Goal: Task Accomplishment & Management: Use online tool/utility

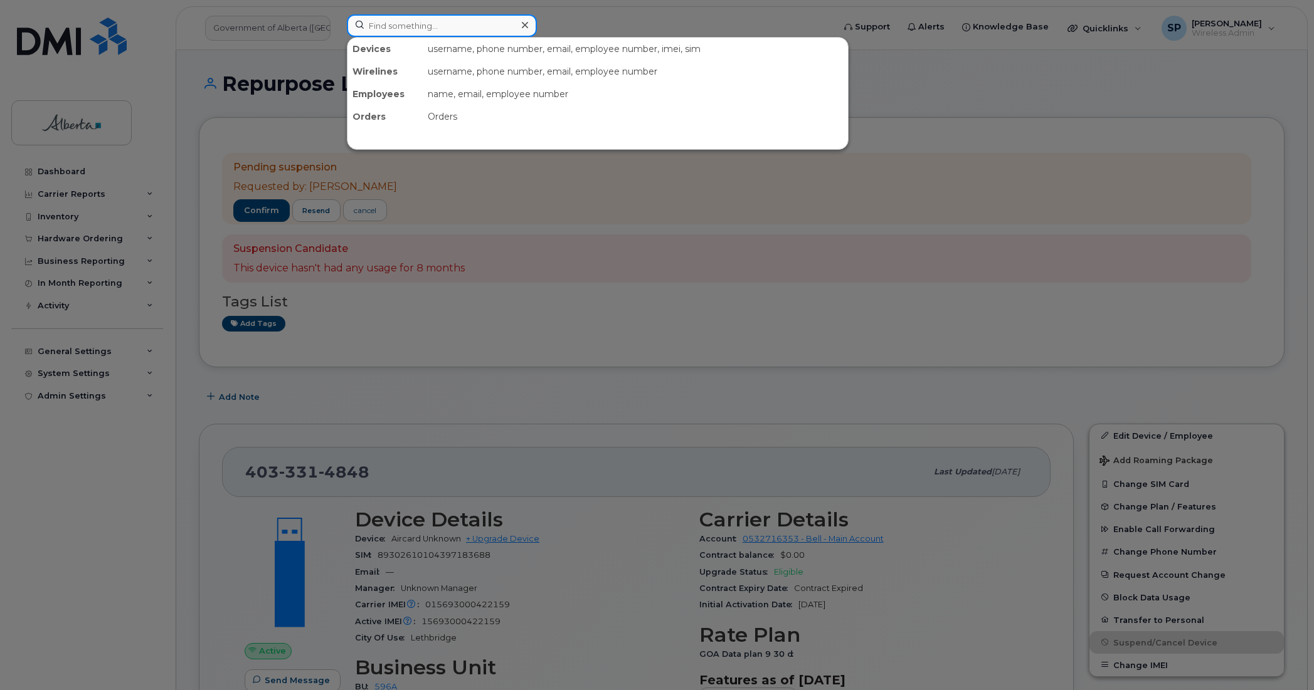
click at [440, 29] on input at bounding box center [442, 25] width 190 height 23
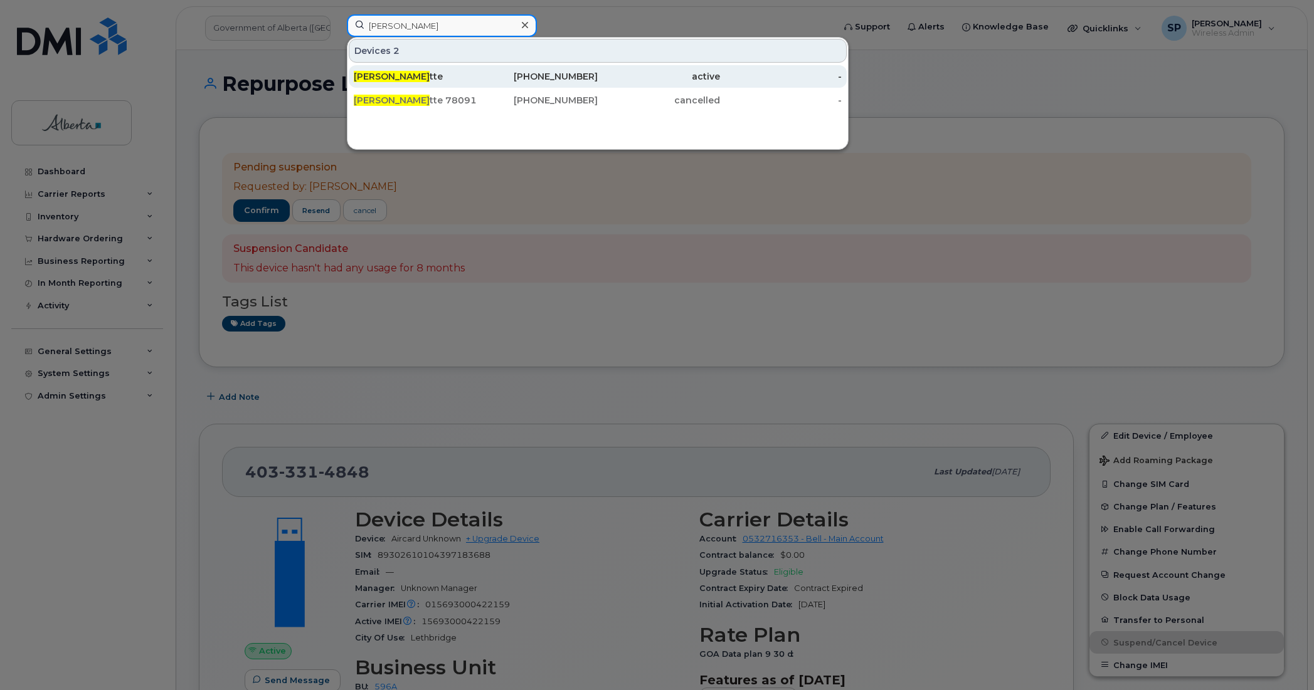
type input "Bonnie Malle"
click at [421, 78] on div "Bonnie Malle tte" at bounding box center [415, 76] width 122 height 13
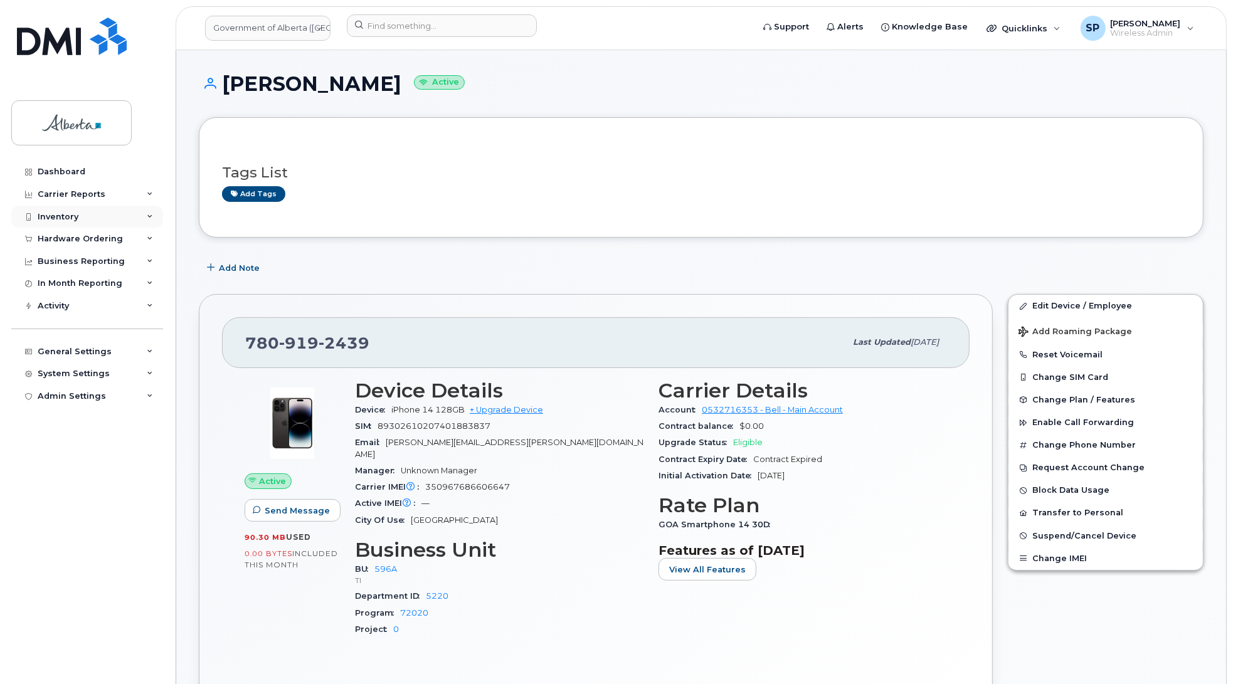
click at [61, 218] on div "Inventory" at bounding box center [58, 217] width 41 height 10
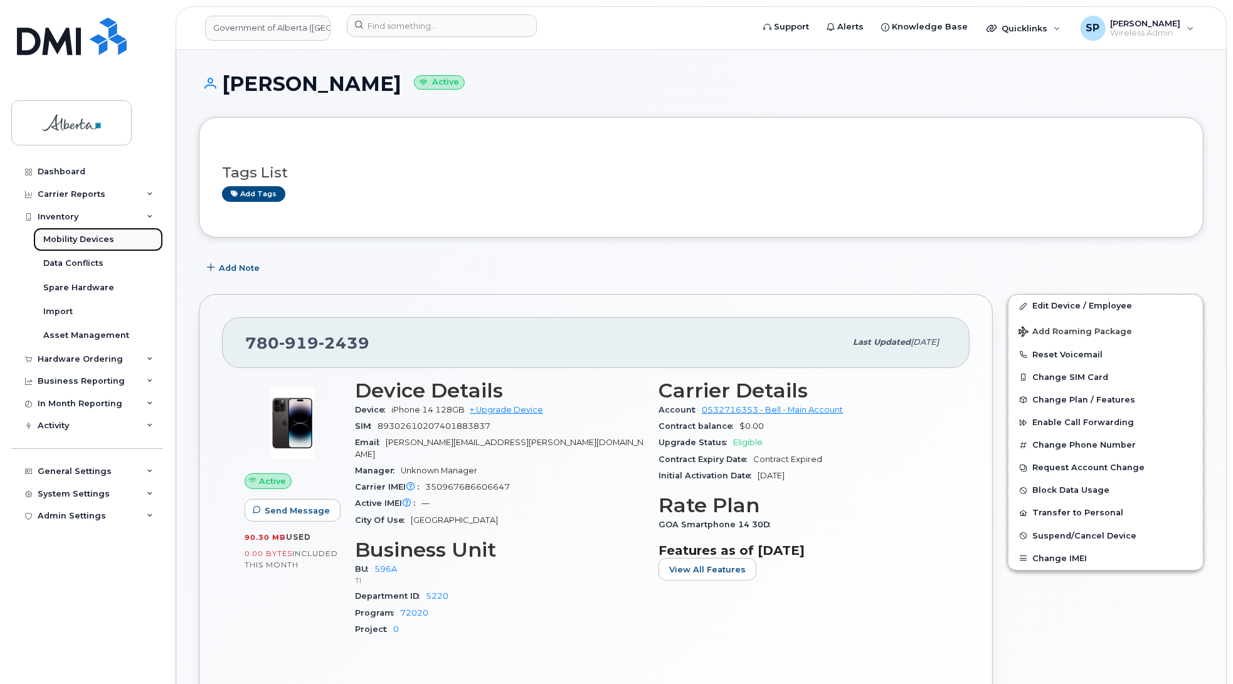
click at [68, 242] on div "Mobility Devices" at bounding box center [78, 239] width 71 height 11
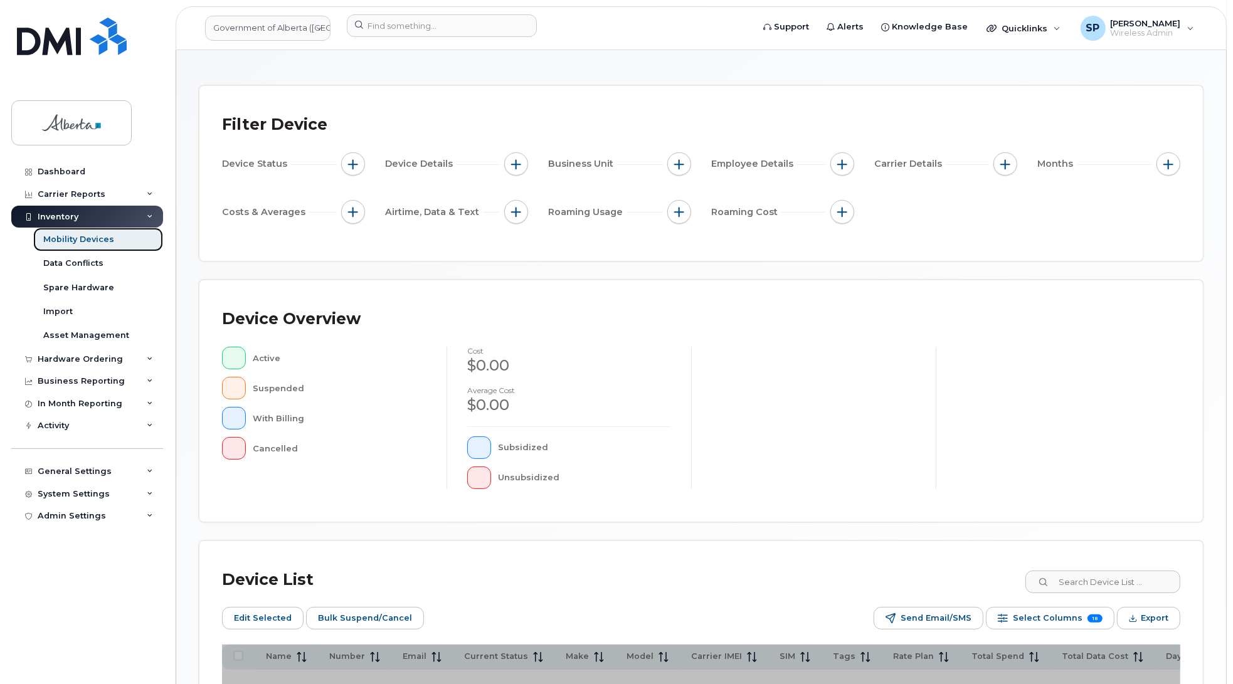
scroll to position [204, 0]
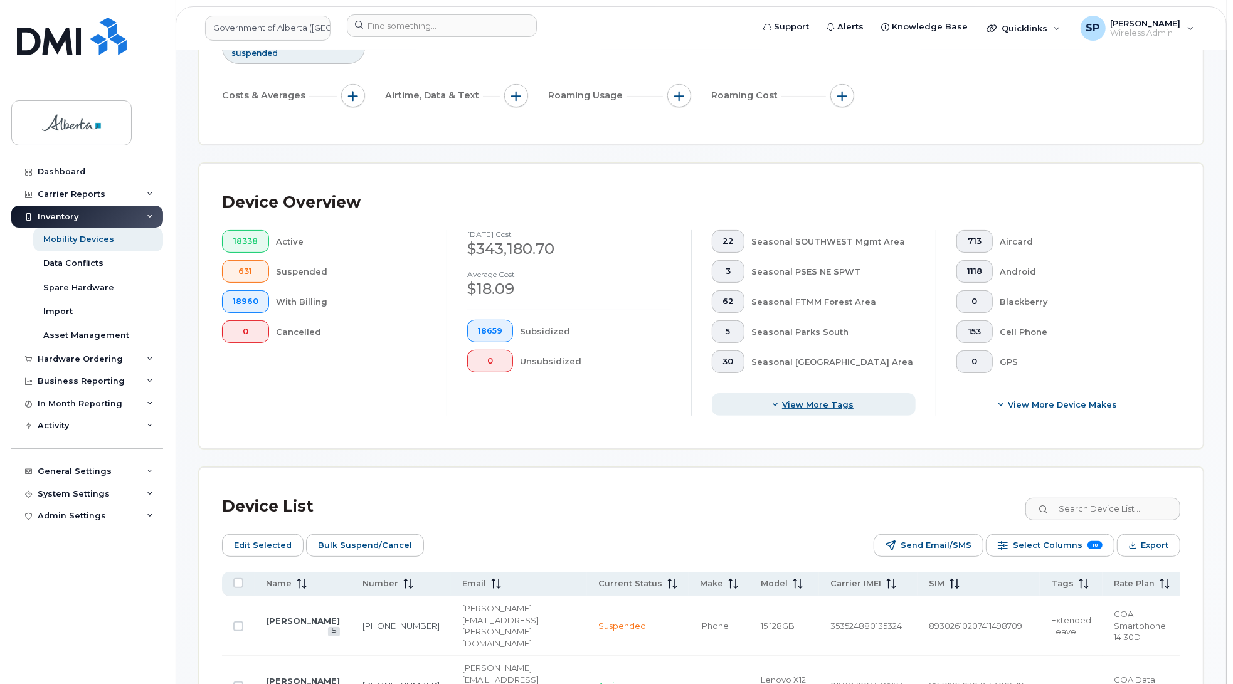
click at [825, 404] on span "View more tags" at bounding box center [817, 405] width 71 height 12
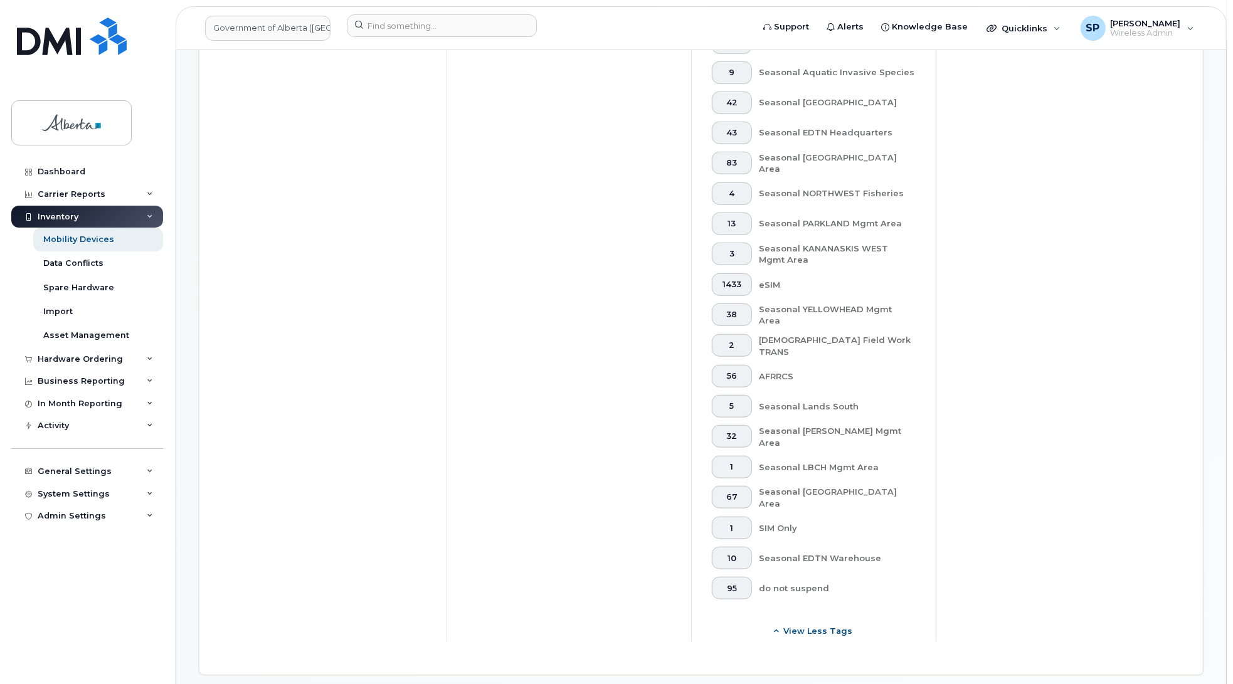
scroll to position [1013, 0]
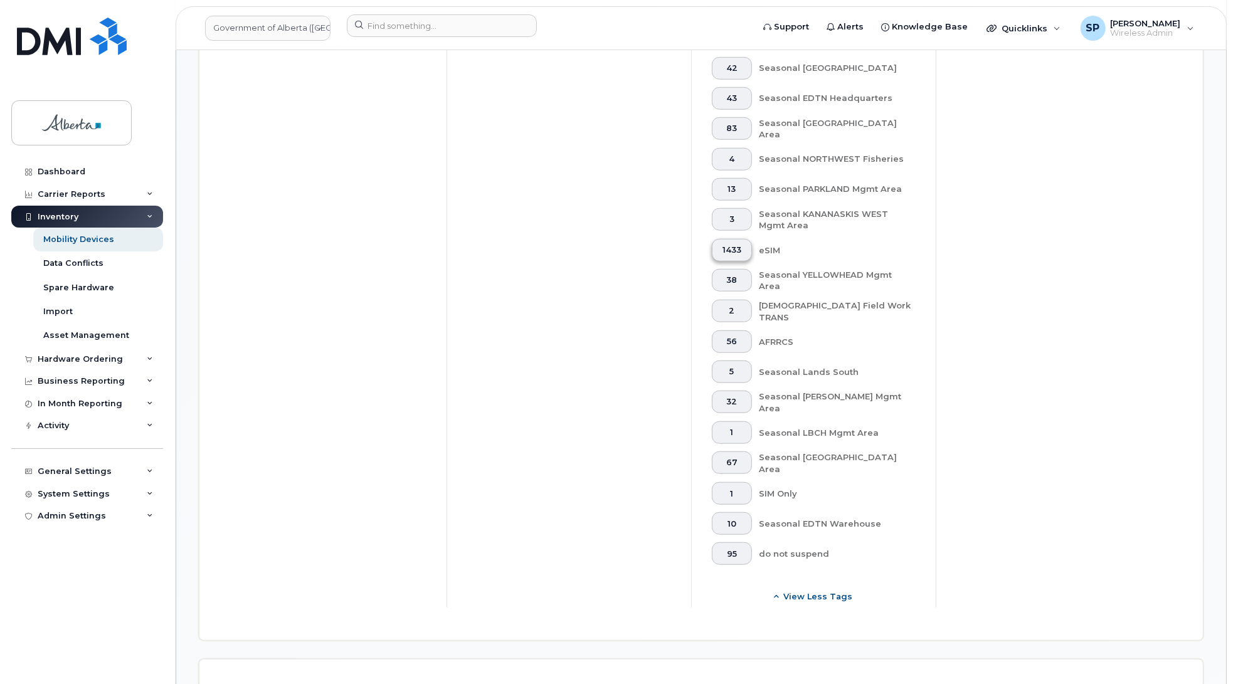
click at [734, 245] on span "1433" at bounding box center [731, 250] width 19 height 10
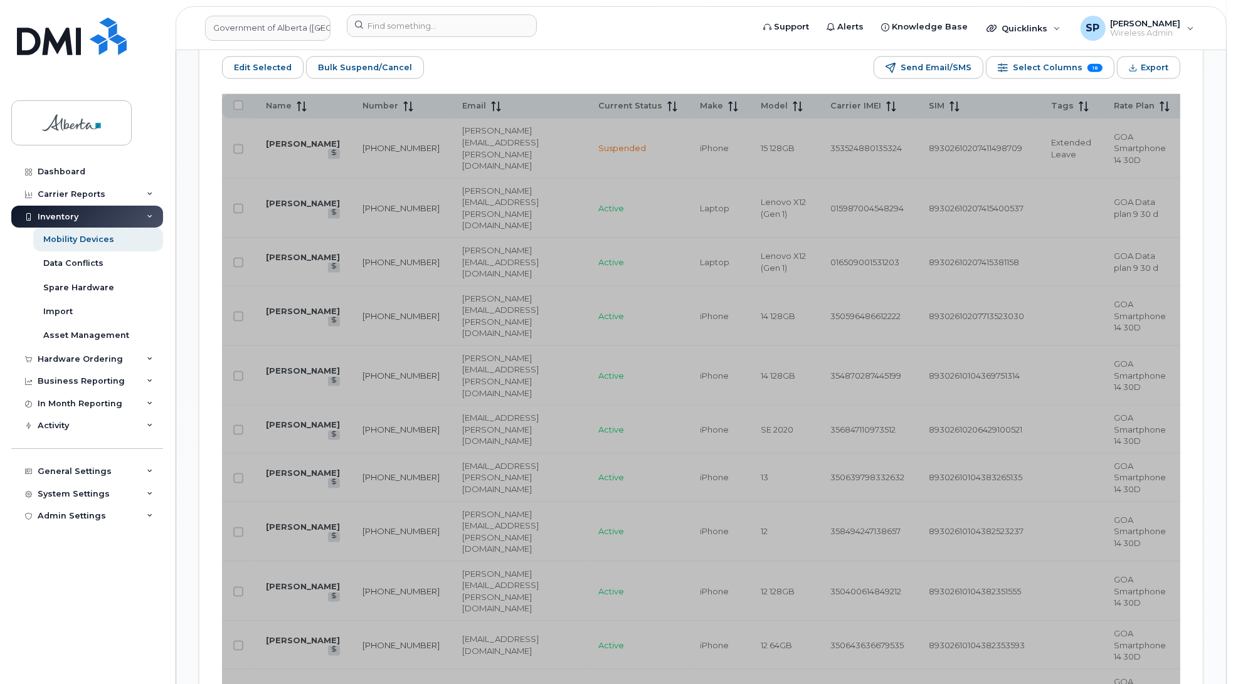
scroll to position [1713, 0]
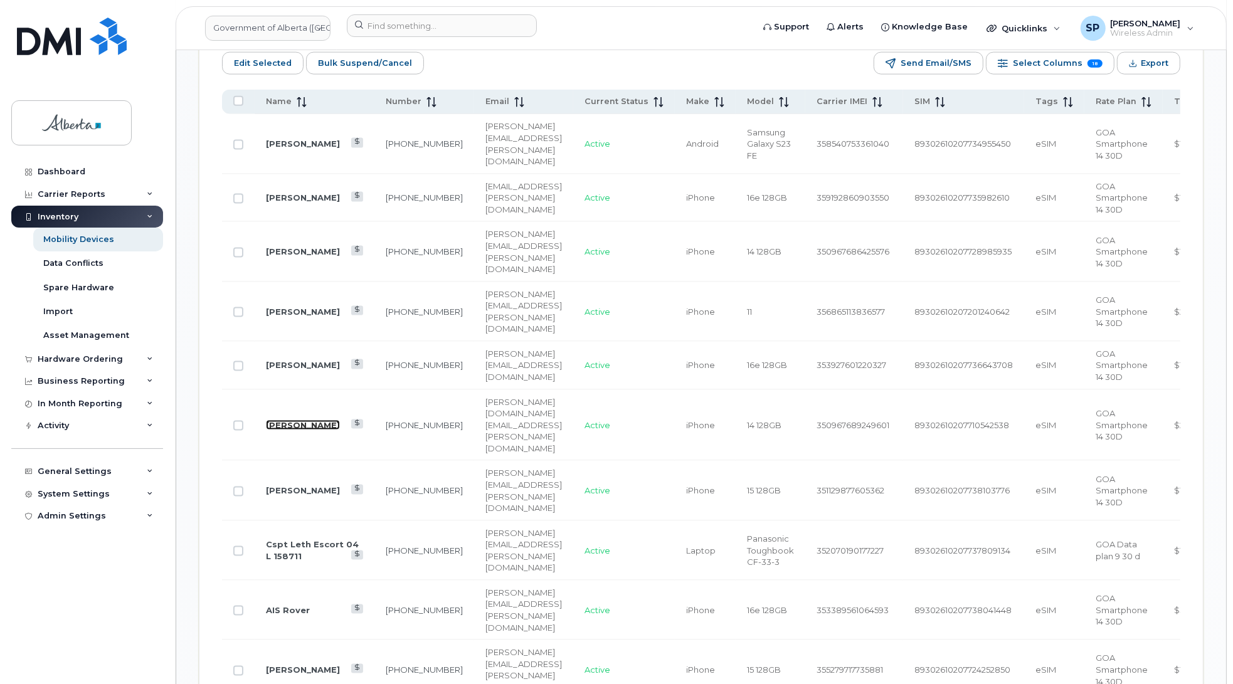
click at [277, 420] on link "[PERSON_NAME]" at bounding box center [303, 425] width 74 height 10
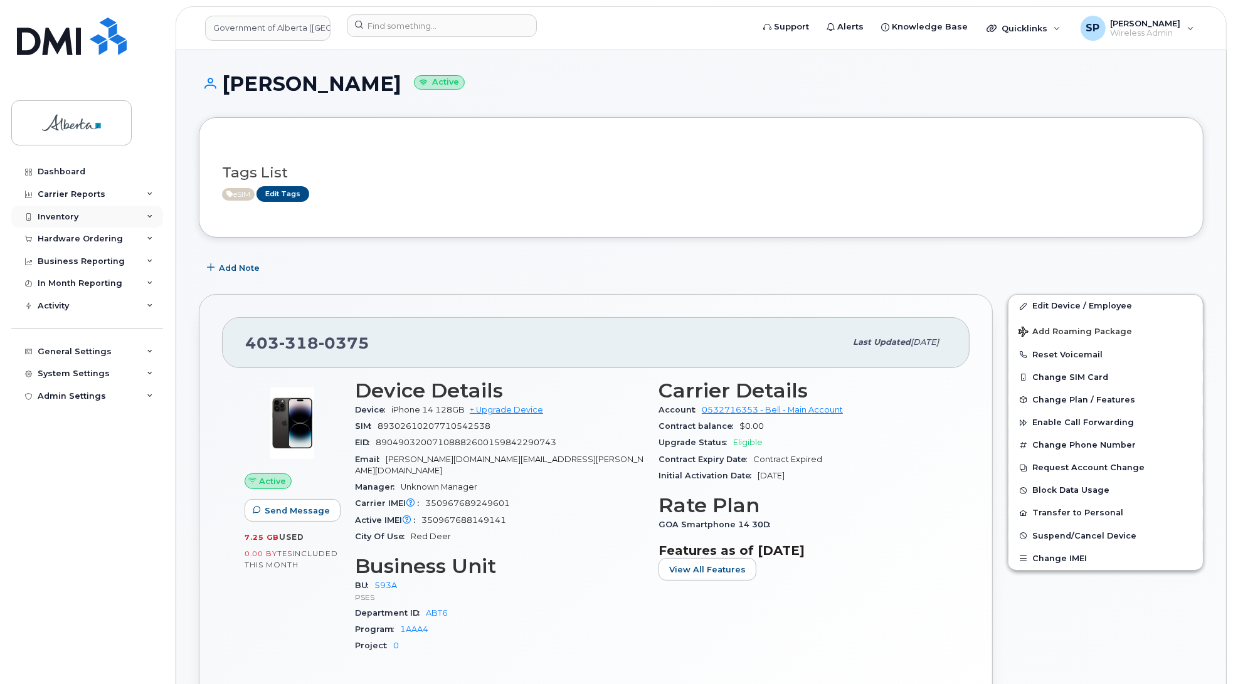
click at [76, 218] on div "Inventory" at bounding box center [58, 217] width 41 height 10
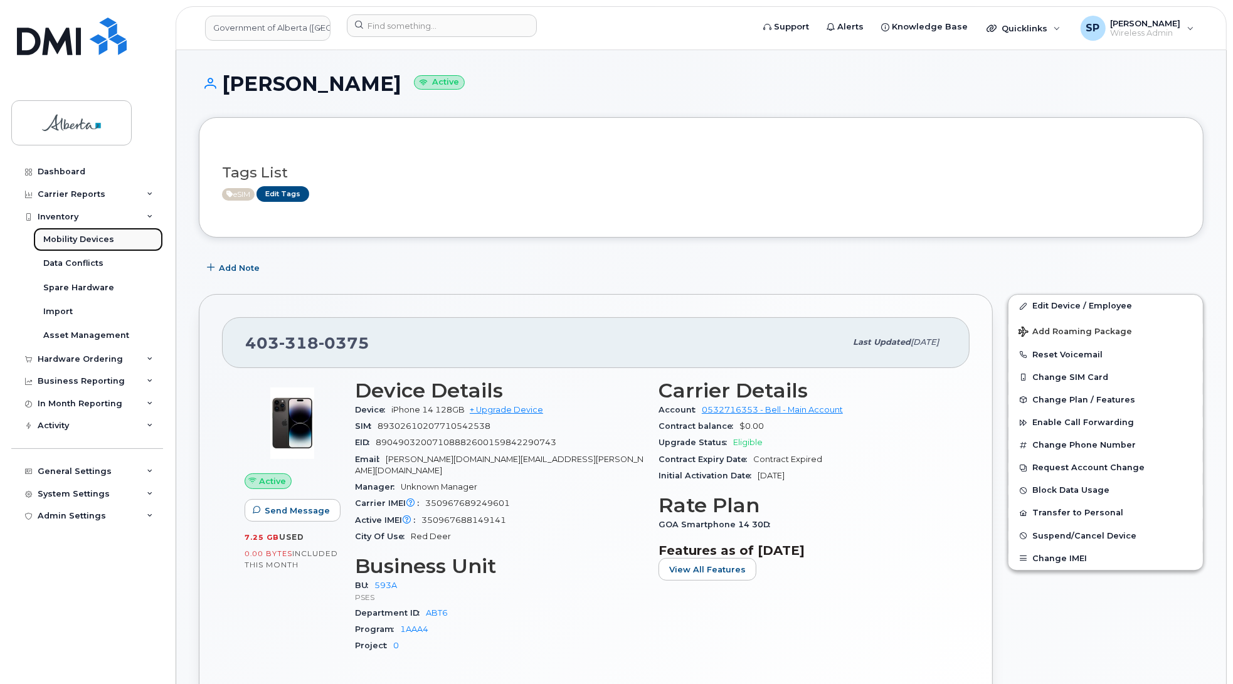
click at [77, 242] on div "Mobility Devices" at bounding box center [78, 239] width 71 height 11
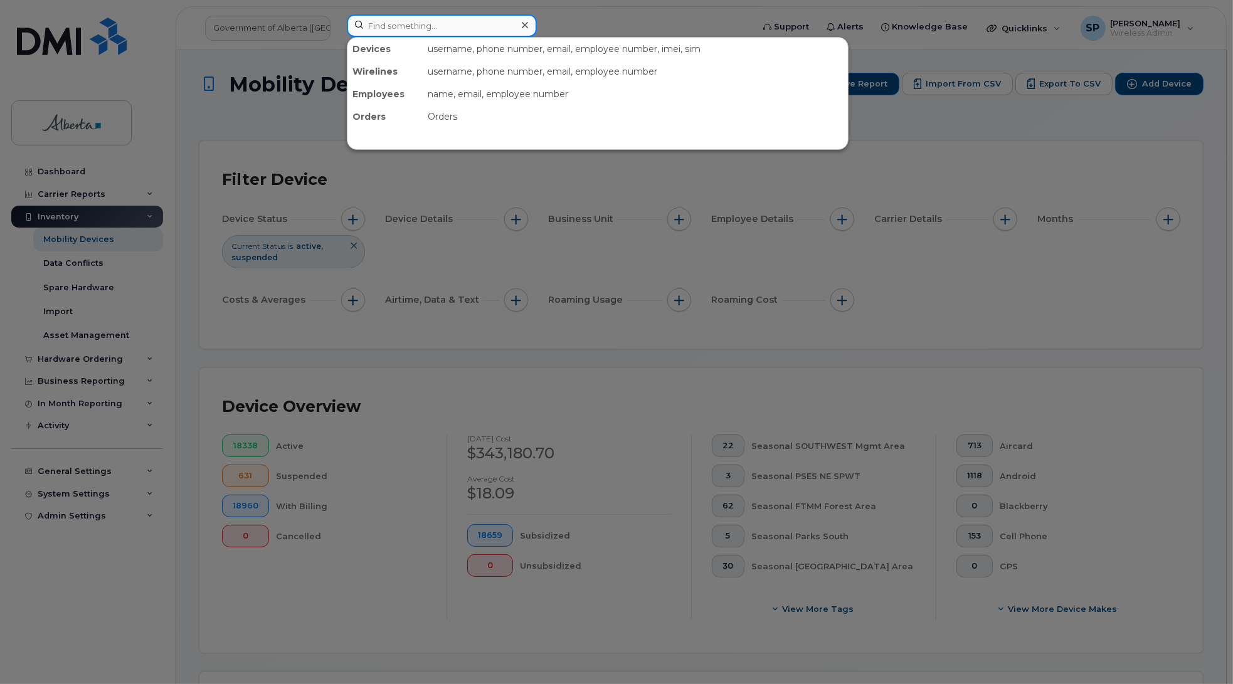
click at [403, 19] on input at bounding box center [442, 25] width 190 height 23
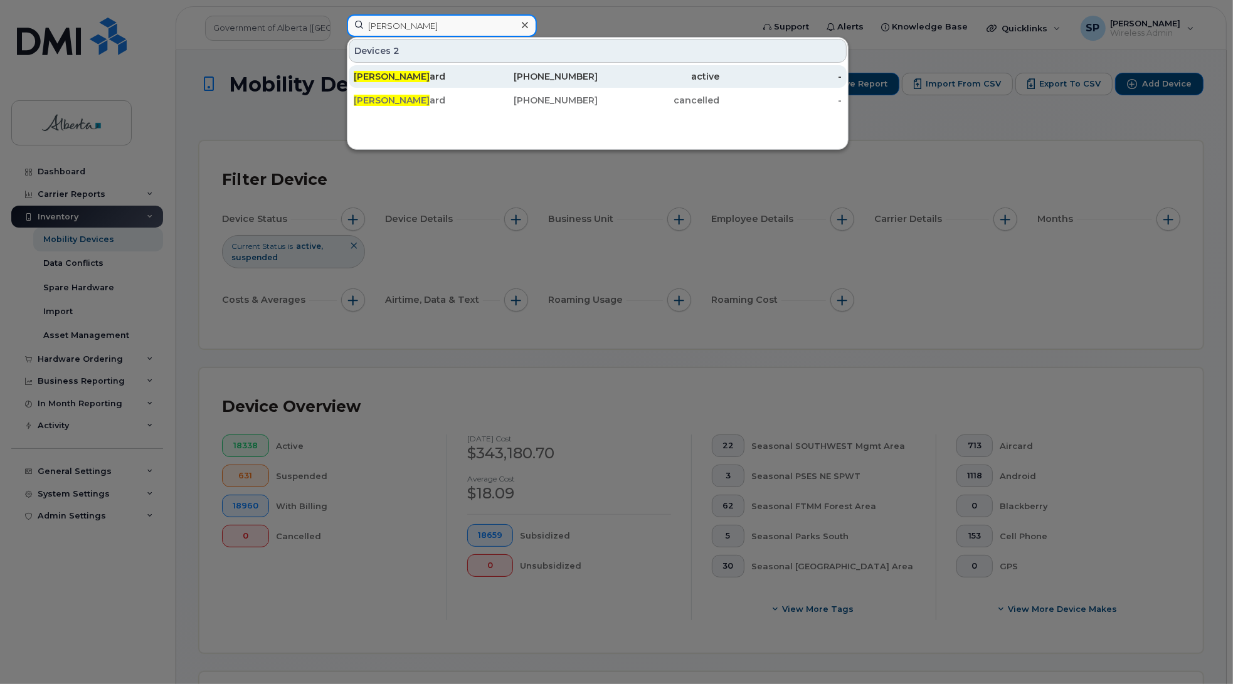
type input "[PERSON_NAME]"
click at [405, 77] on span "[PERSON_NAME]" at bounding box center [392, 76] width 76 height 11
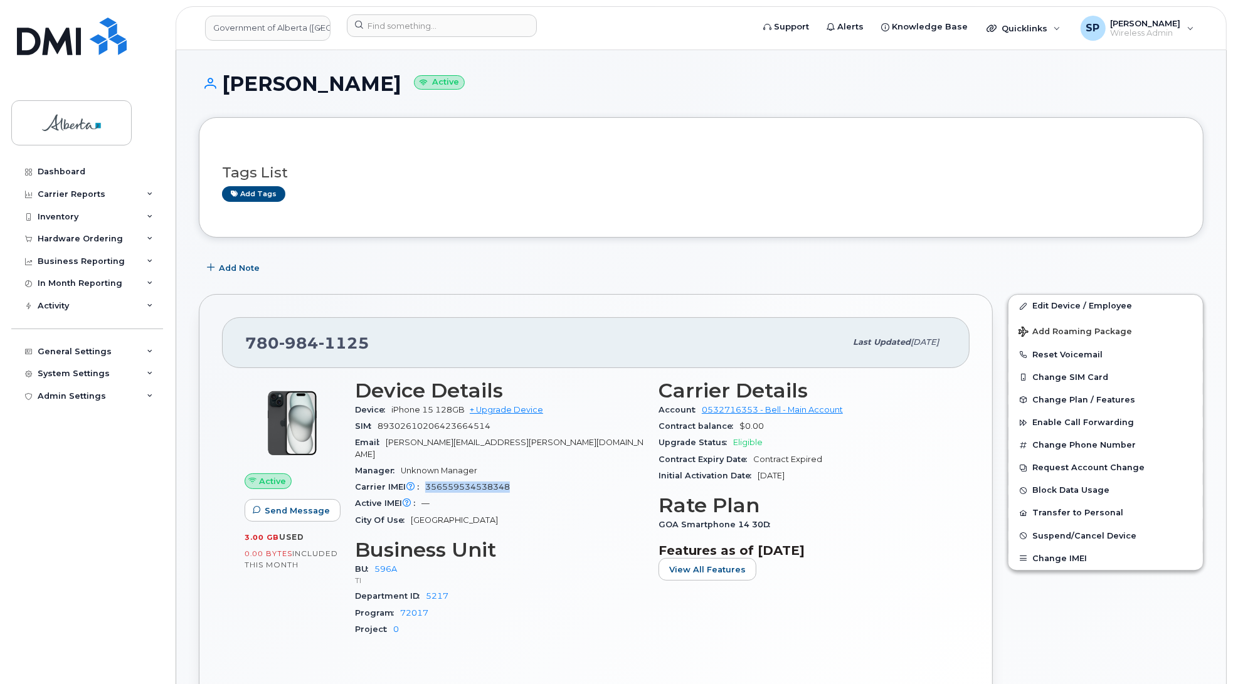
drag, startPoint x: 512, startPoint y: 475, endPoint x: 427, endPoint y: 478, distance: 85.4
click at [427, 479] on div "Carrier IMEI Carrier IMEI is reported during the last billing cycle or change o…" at bounding box center [499, 487] width 288 height 16
copy span "356559534538348"
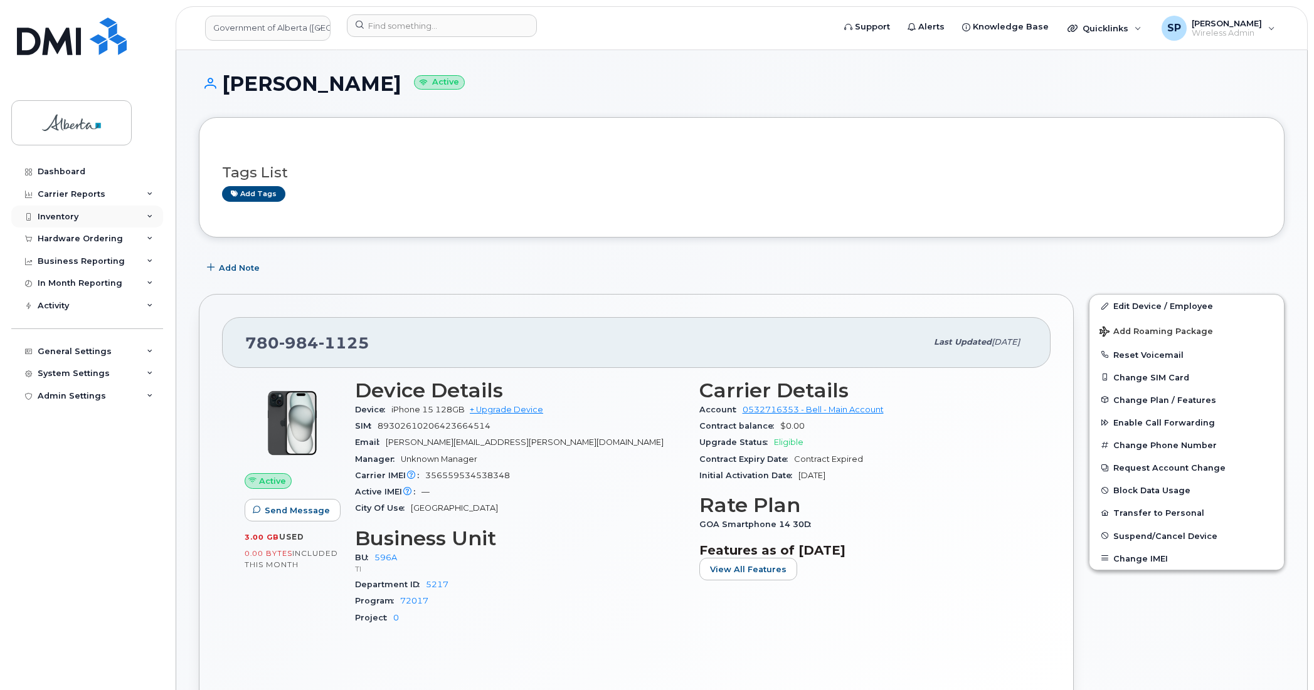
click at [60, 218] on div "Inventory" at bounding box center [58, 217] width 41 height 10
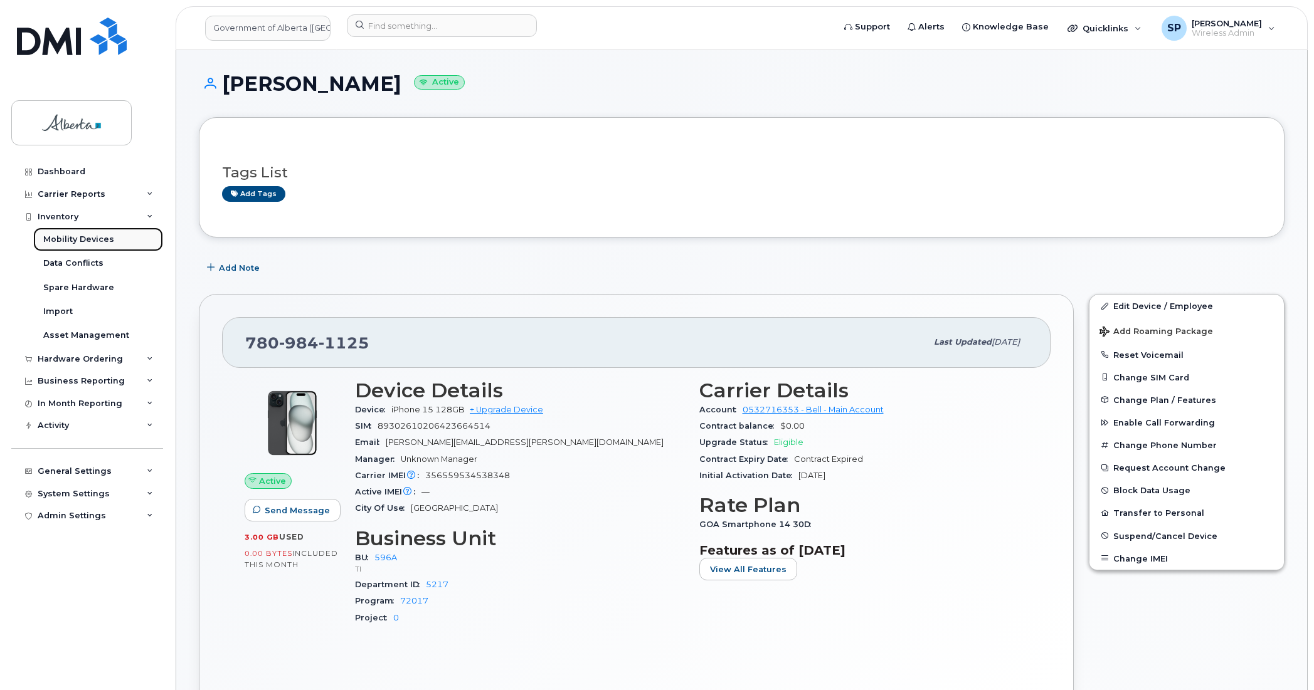
click at [60, 243] on div "Mobility Devices" at bounding box center [78, 239] width 71 height 11
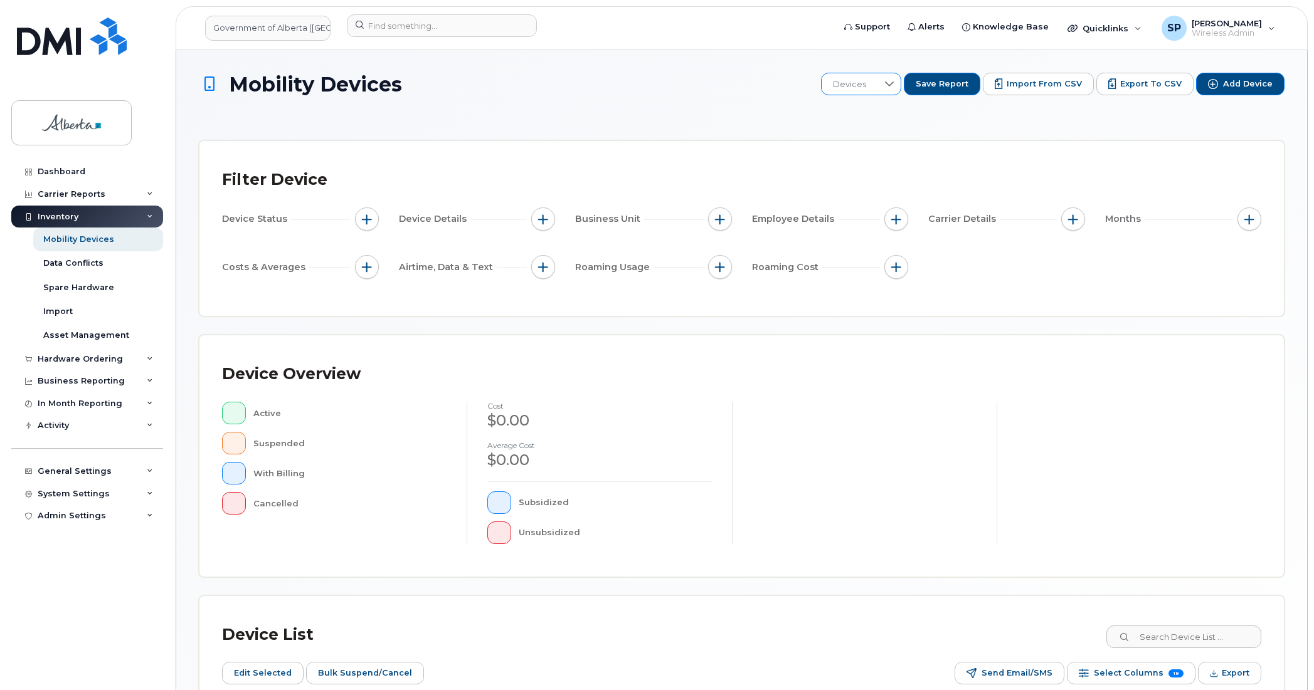
click at [894, 87] on icon at bounding box center [889, 84] width 10 height 10
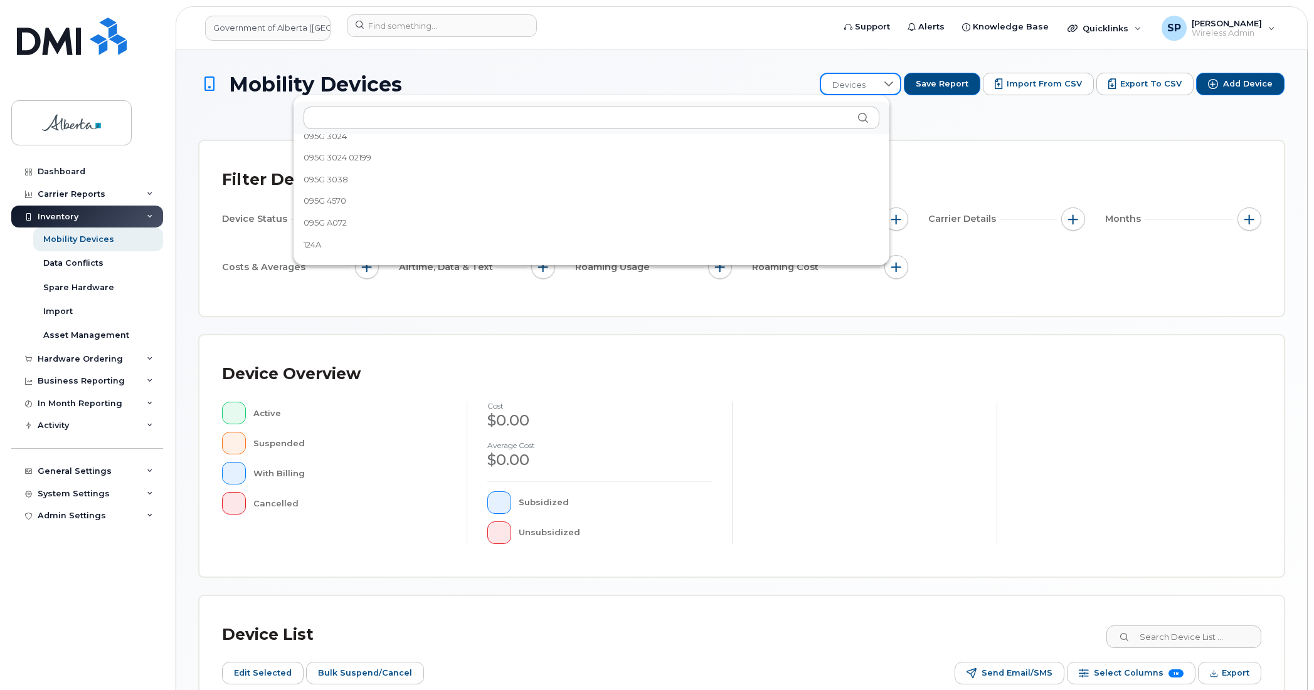
scroll to position [773, 0]
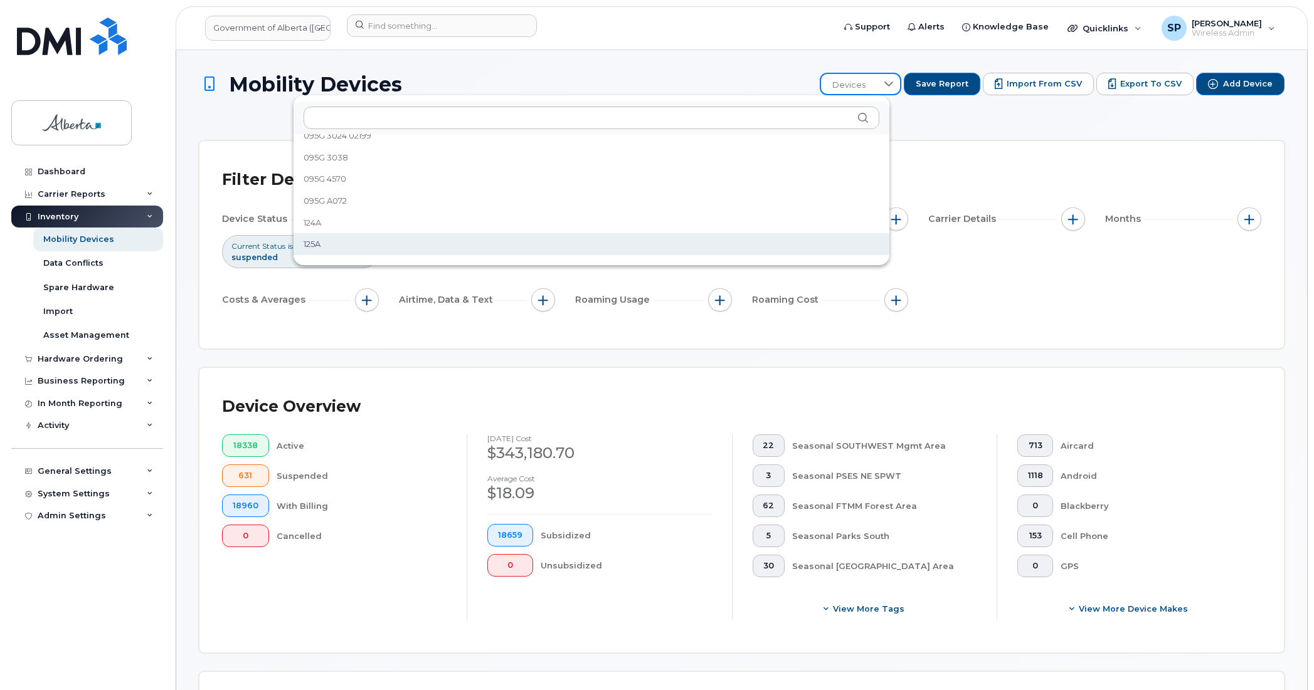
click at [315, 243] on span "125A" at bounding box center [312, 244] width 17 height 12
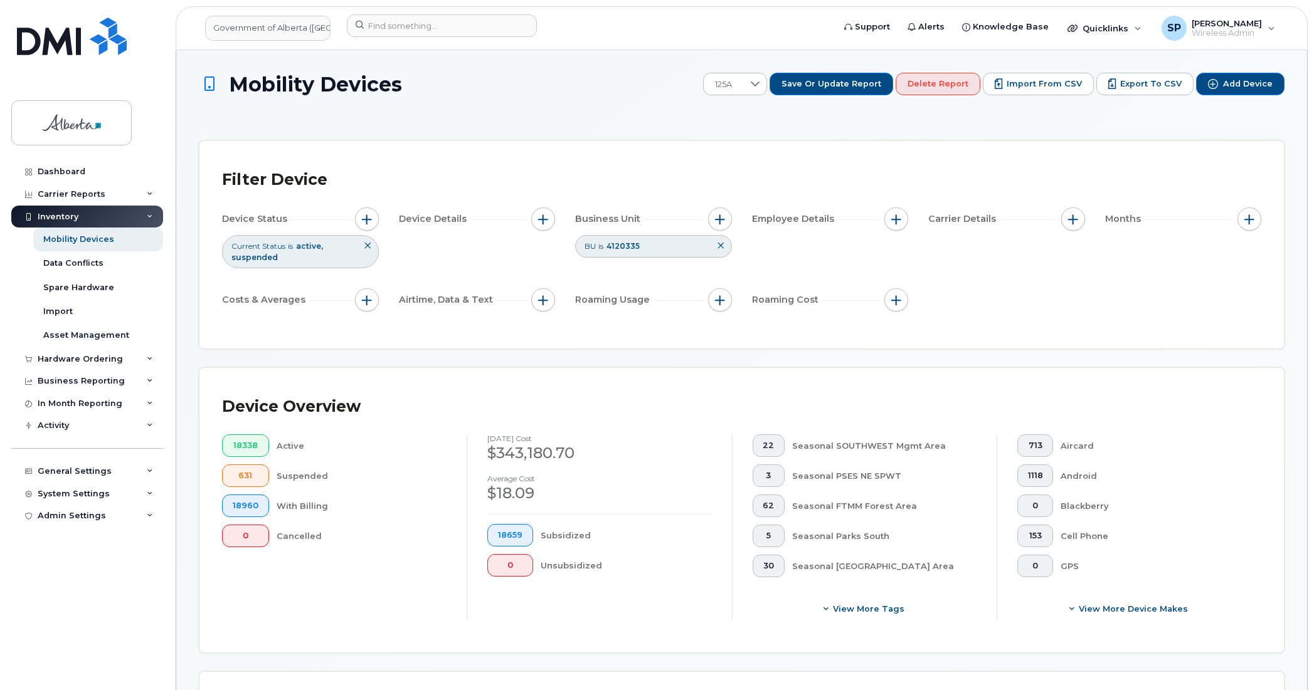
drag, startPoint x: 1312, startPoint y: 208, endPoint x: 1311, endPoint y: 327, distance: 119.1
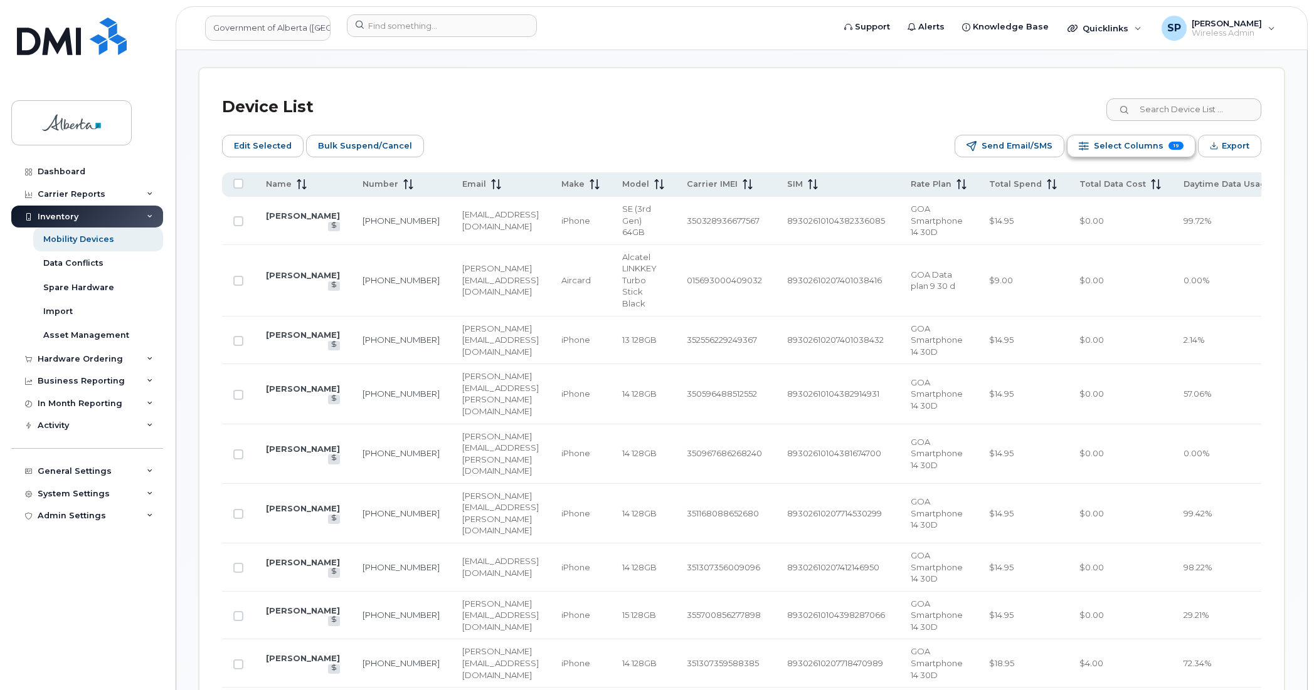
click at [1102, 149] on span "Select Columns" at bounding box center [1129, 146] width 70 height 19
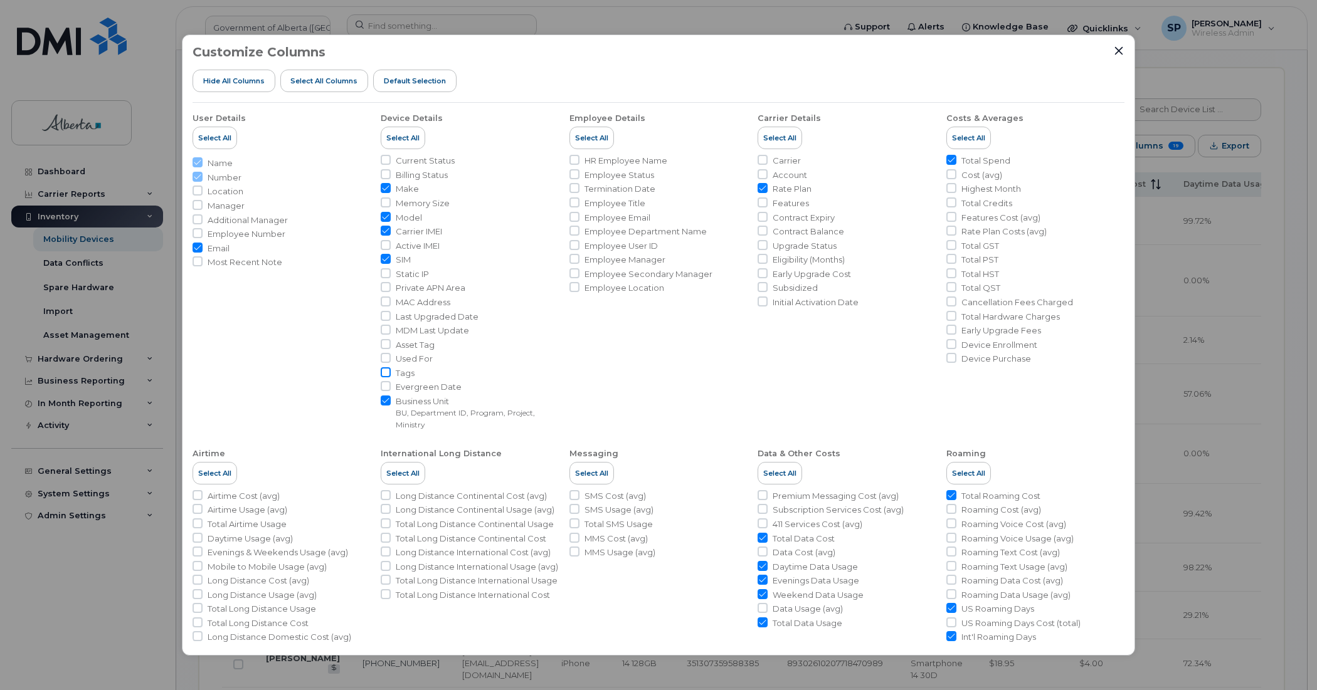
click at [386, 371] on input "Tags" at bounding box center [386, 372] width 10 height 10
checkbox input "true"
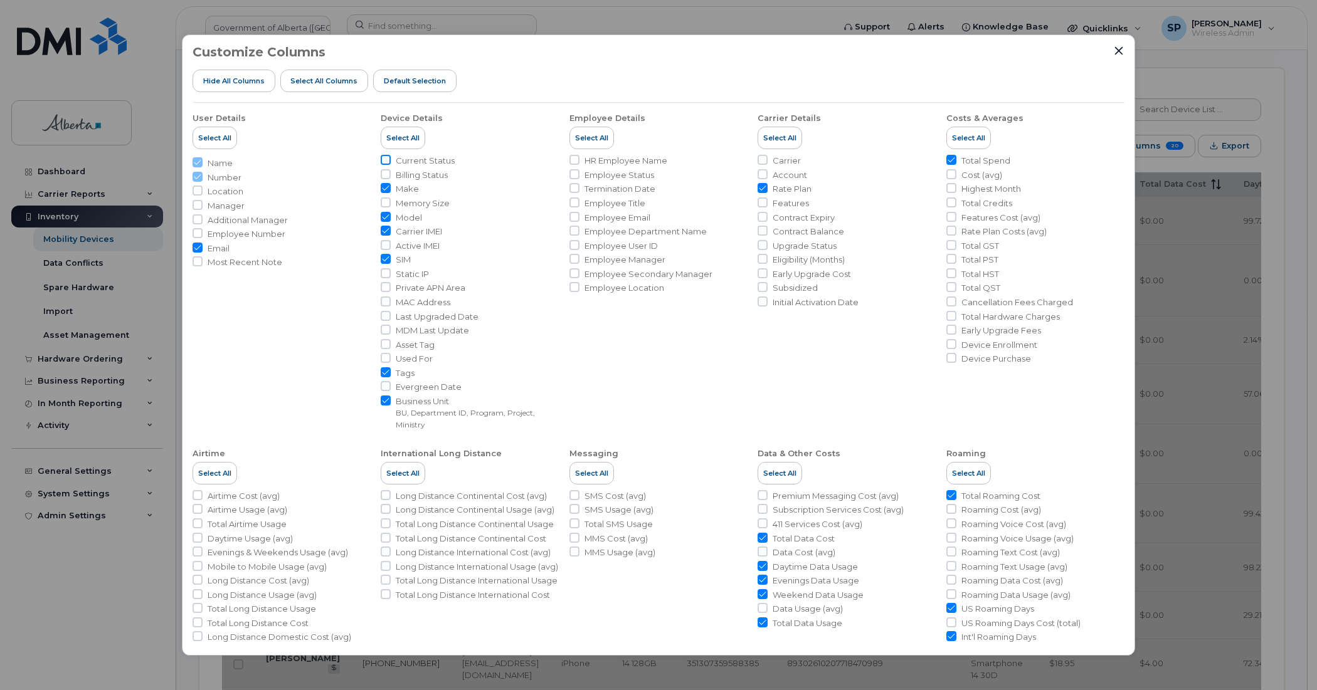
click at [384, 160] on input "Current Status" at bounding box center [386, 160] width 10 height 10
checkbox input "true"
click at [1117, 51] on icon "Close" at bounding box center [1119, 51] width 10 height 10
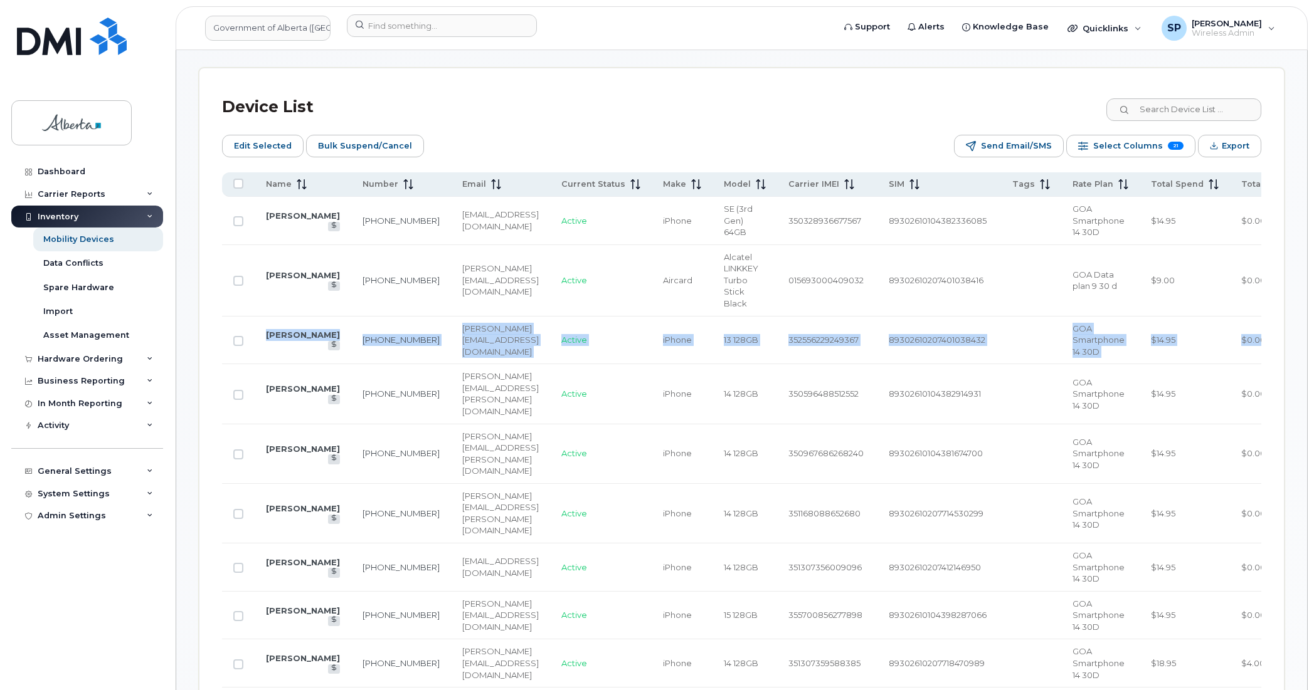
drag, startPoint x: 1308, startPoint y: 336, endPoint x: 1299, endPoint y: 258, distance: 78.9
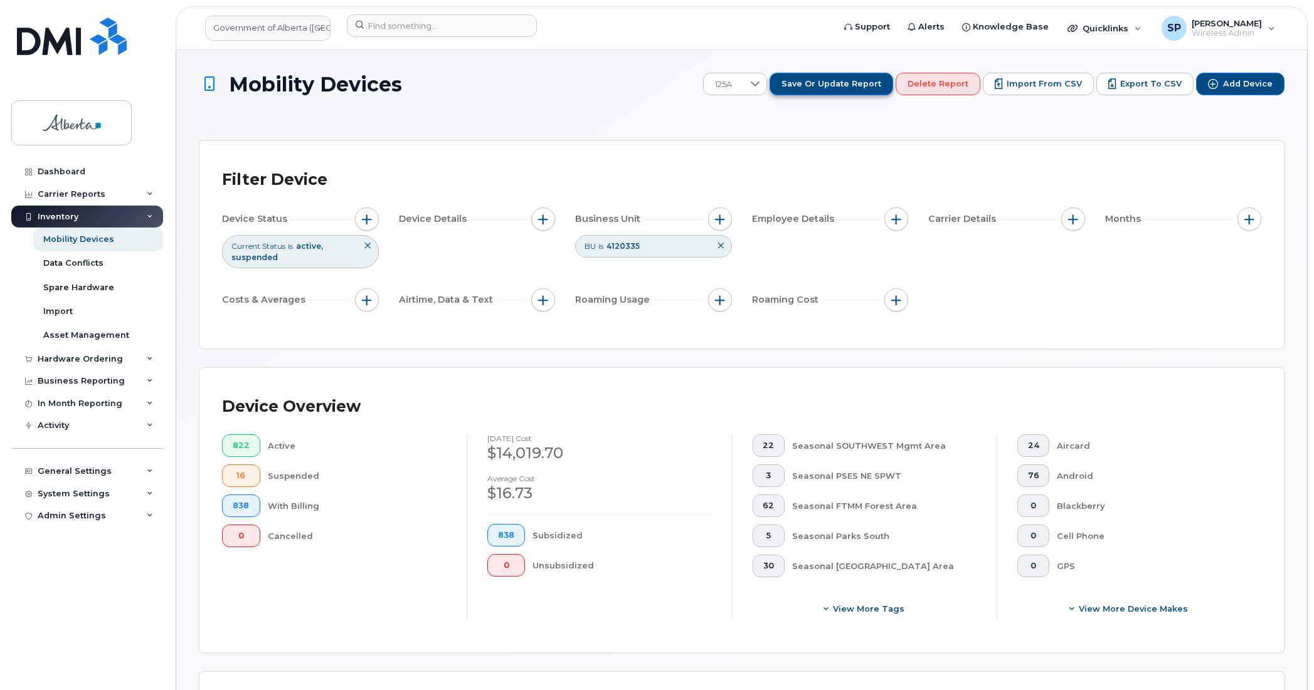
click at [842, 83] on span "Save or Update Report" at bounding box center [831, 83] width 100 height 11
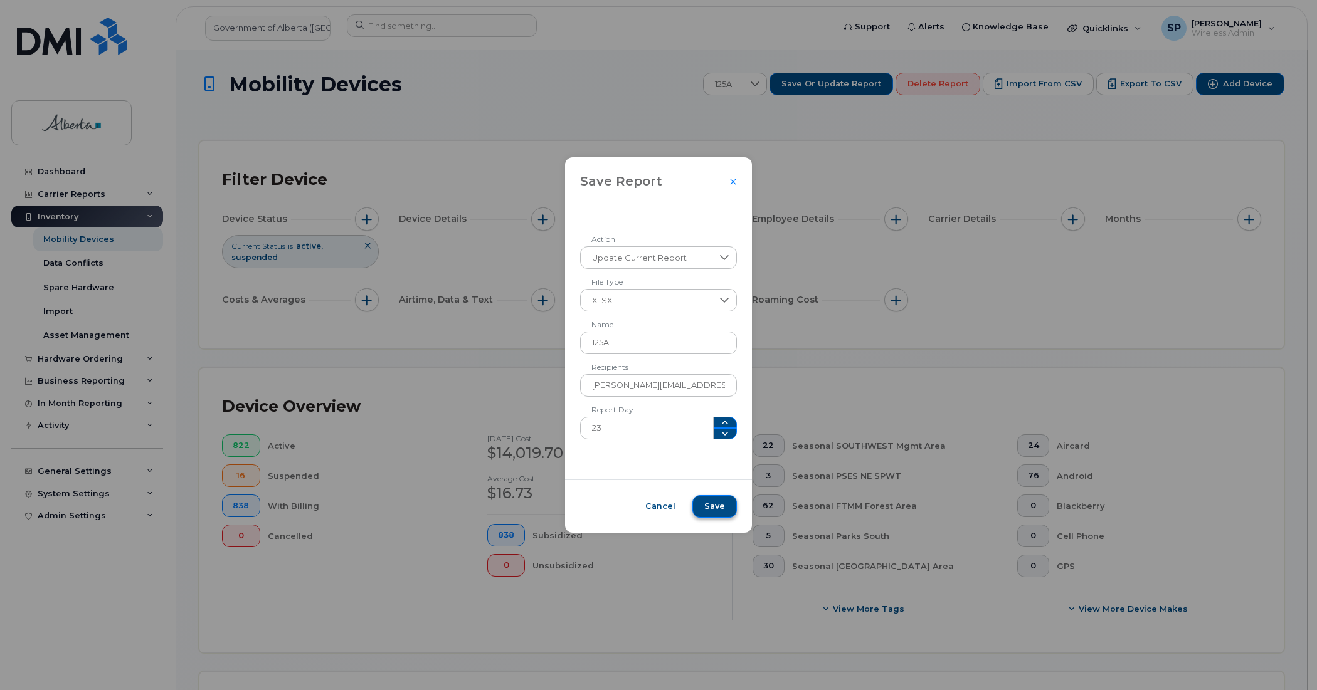
click at [704, 506] on span "Save" at bounding box center [714, 506] width 21 height 11
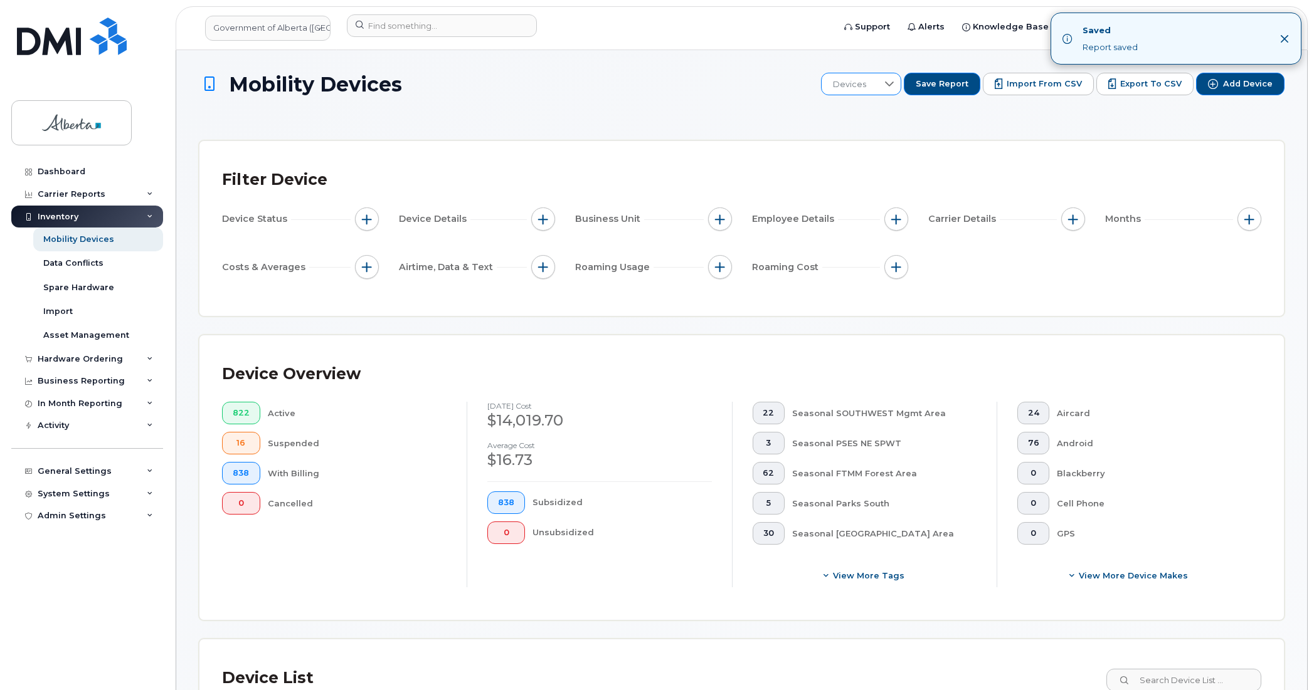
click at [894, 83] on icon at bounding box center [889, 84] width 10 height 10
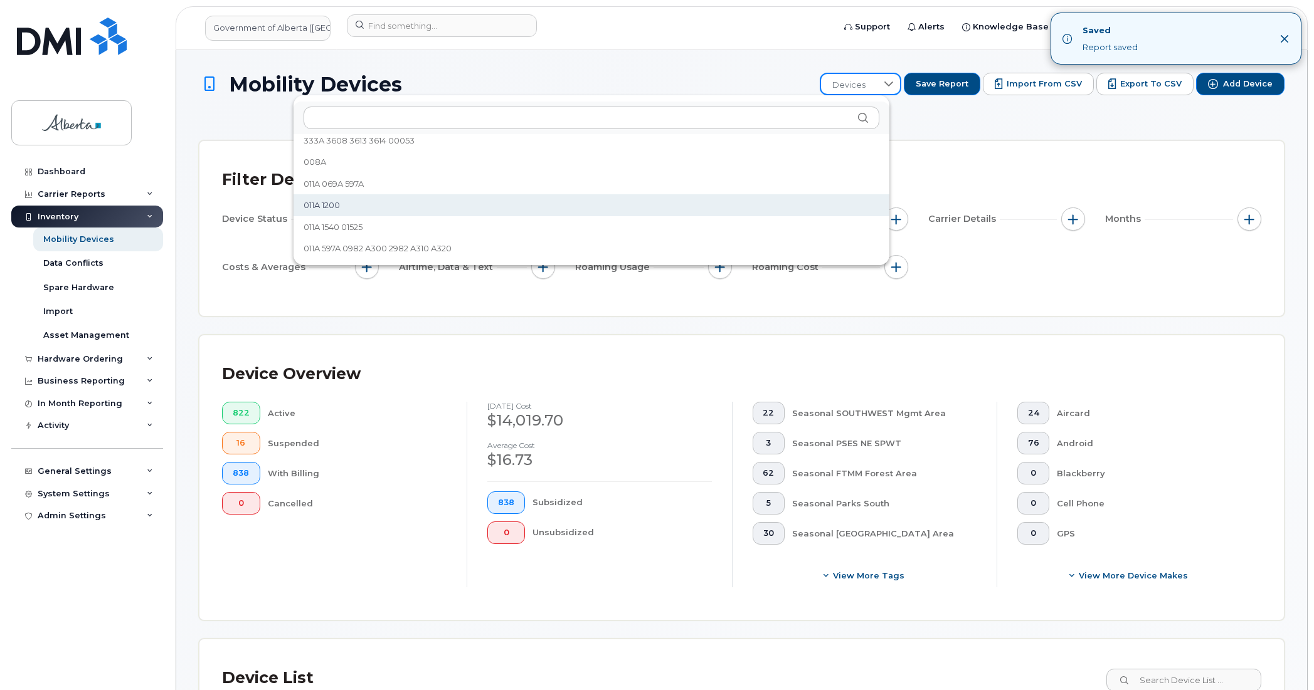
scroll to position [4, 0]
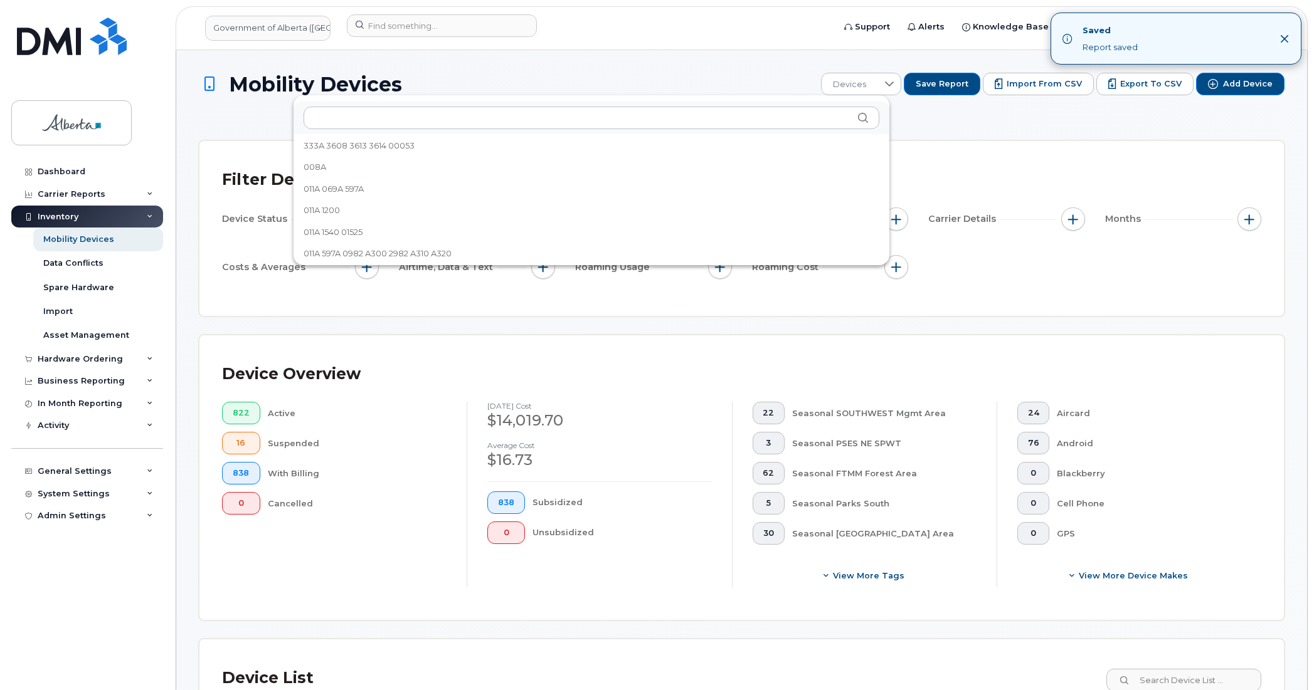
click at [991, 167] on div "Filter Device" at bounding box center [741, 180] width 1039 height 33
